Goal: Obtain resource: Obtain resource

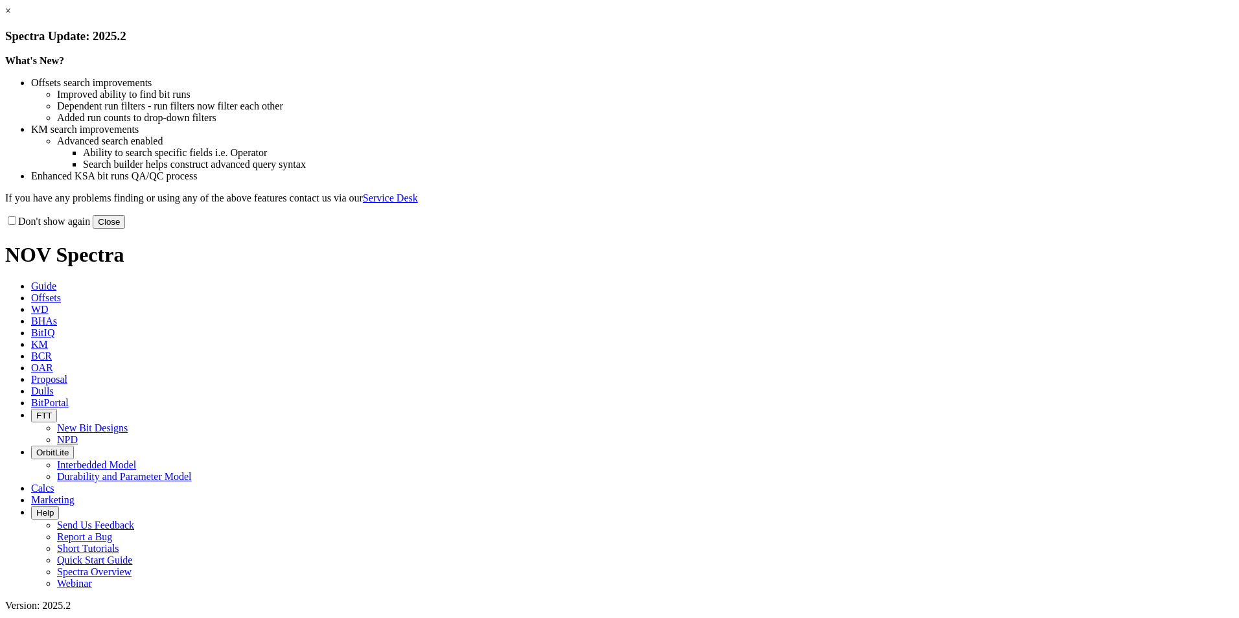
click at [125, 229] on button "Close" at bounding box center [109, 222] width 32 height 14
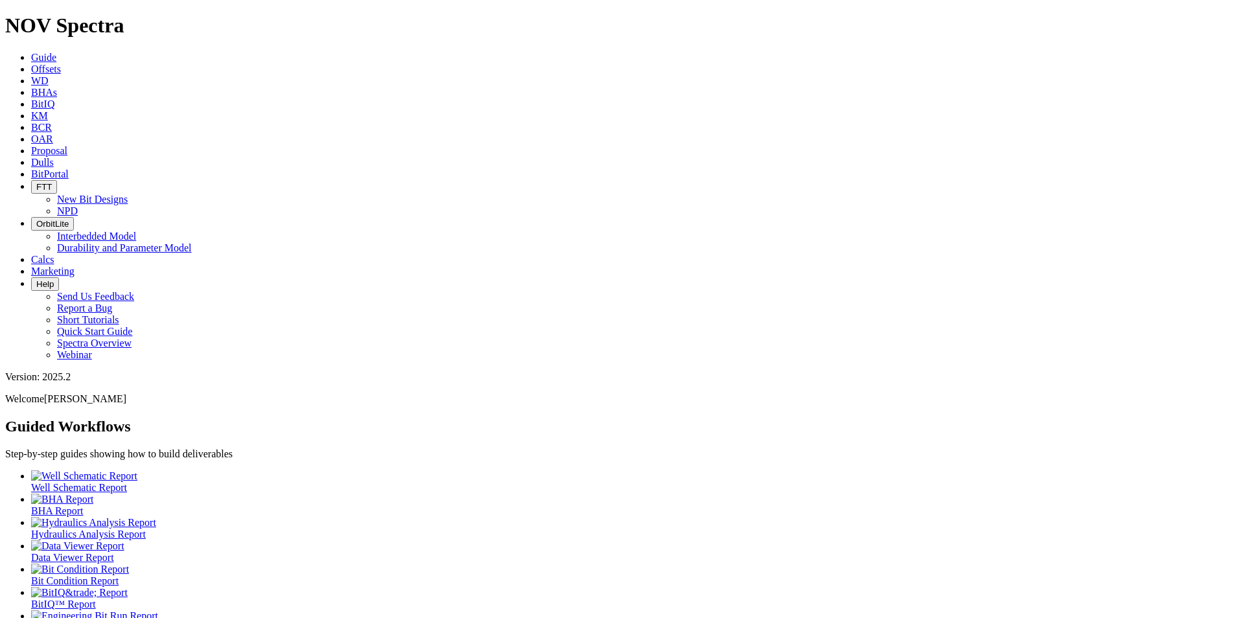
click at [61, 64] on link "Offsets" at bounding box center [46, 69] width 30 height 11
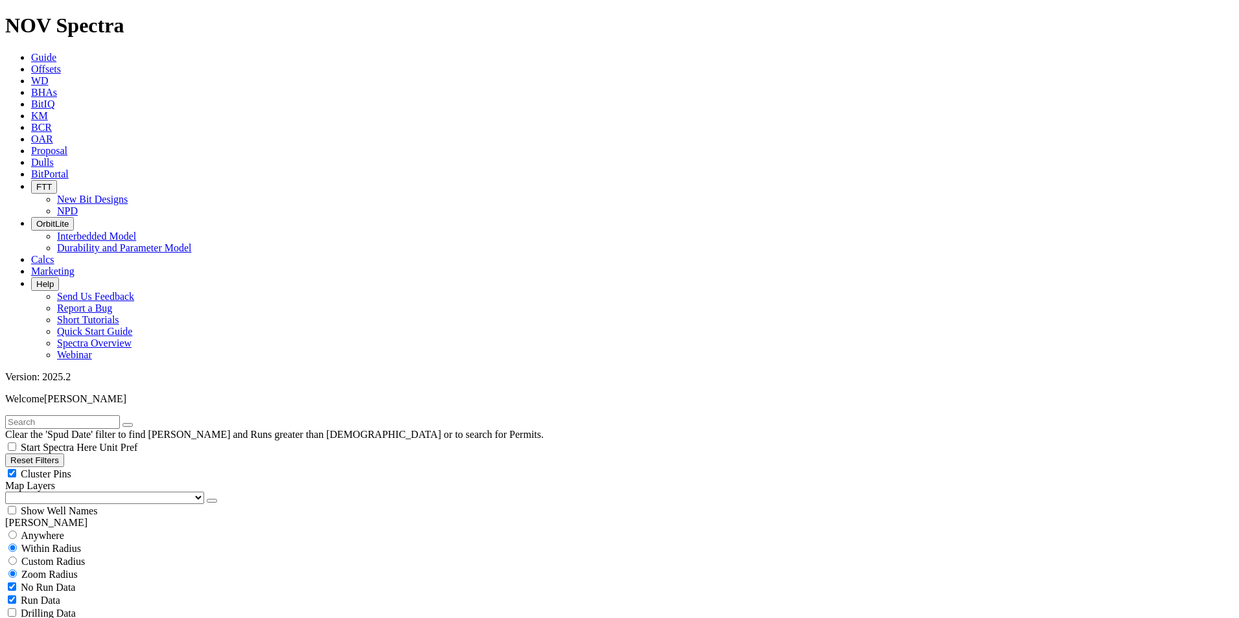
click at [75, 582] on span "No Run Data" at bounding box center [48, 587] width 54 height 11
checkbox input "false"
click at [77, 492] on select "US Counties [GEOGRAPHIC_DATA], [GEOGRAPHIC_DATA] [GEOGRAPHIC_DATA], [GEOGRAPHIC…" at bounding box center [104, 498] width 199 height 12
click at [10, 492] on select "US Counties [GEOGRAPHIC_DATA], [GEOGRAPHIC_DATA] [GEOGRAPHIC_DATA], [GEOGRAPHIC…" at bounding box center [104, 498] width 199 height 12
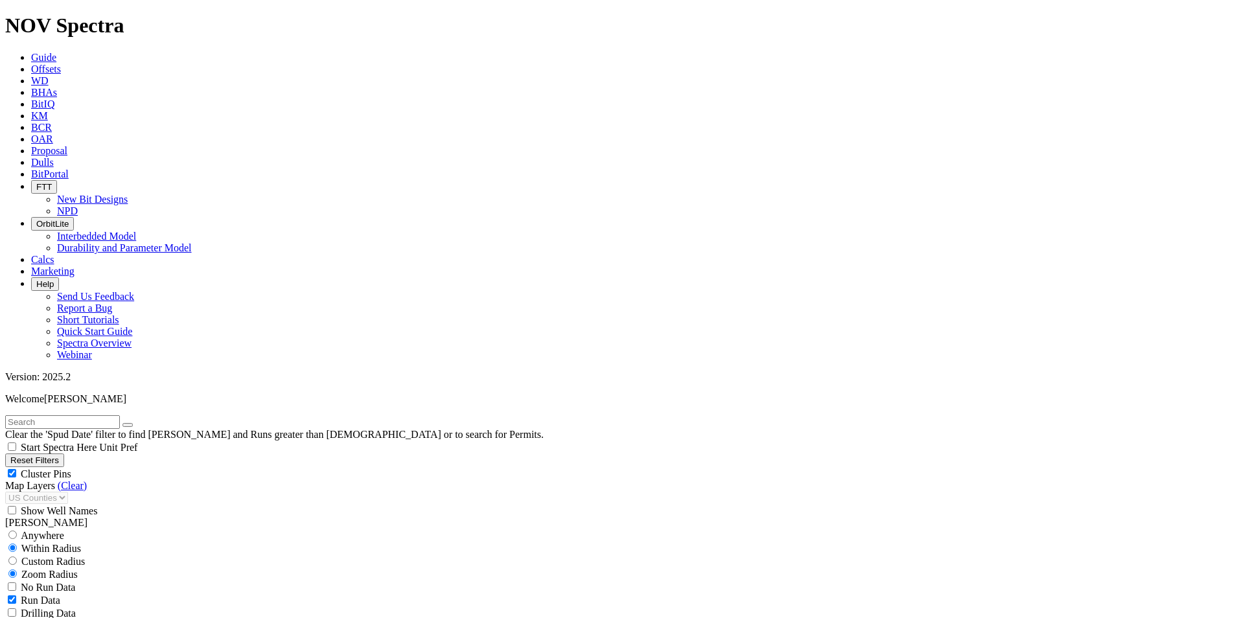
drag, startPoint x: 32, startPoint y: 441, endPoint x: 25, endPoint y: 440, distance: 7.8
type input "[DATE]"
